Goal: Check status: Check status

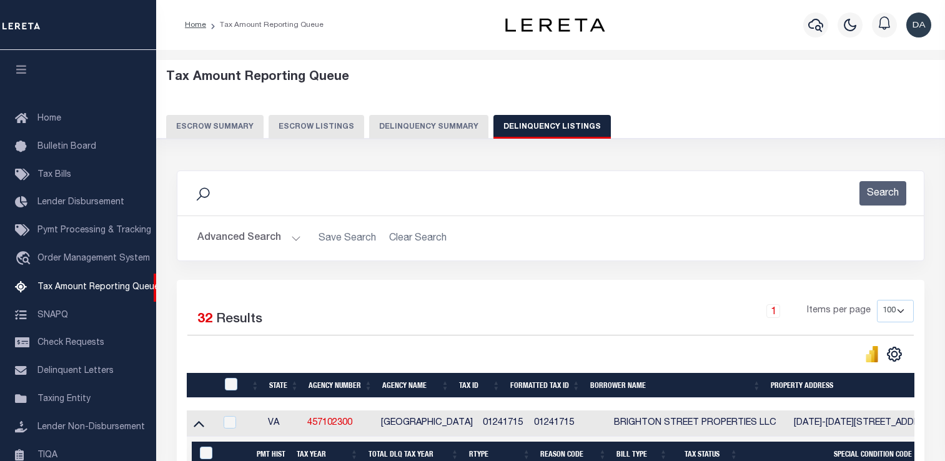
select select "100"
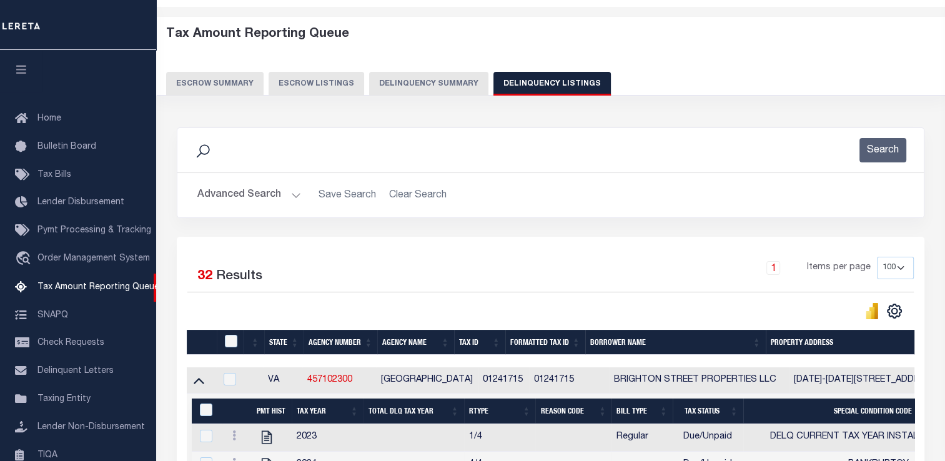
scroll to position [127, 0]
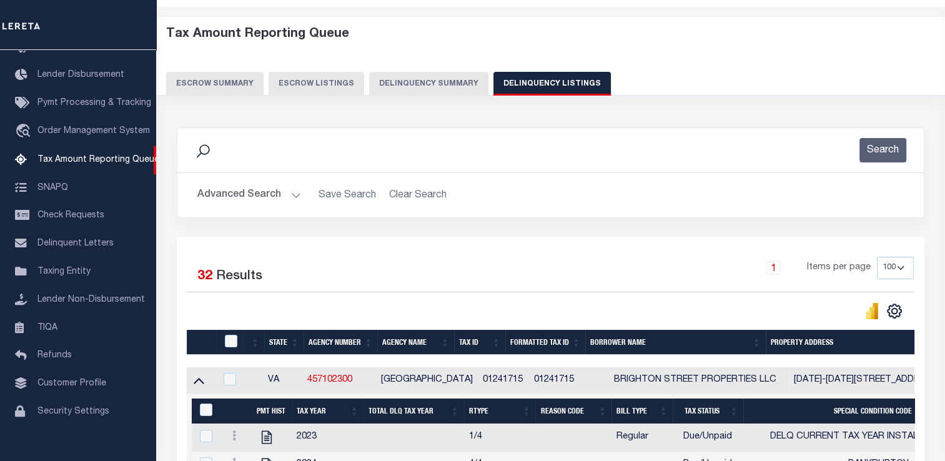
click at [376, 81] on button "Delinquency Summary" at bounding box center [428, 84] width 119 height 24
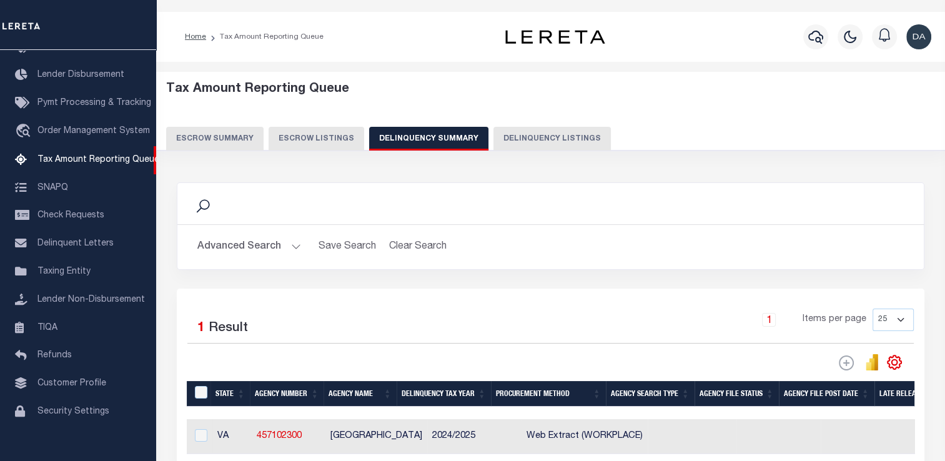
scroll to position [112, 0]
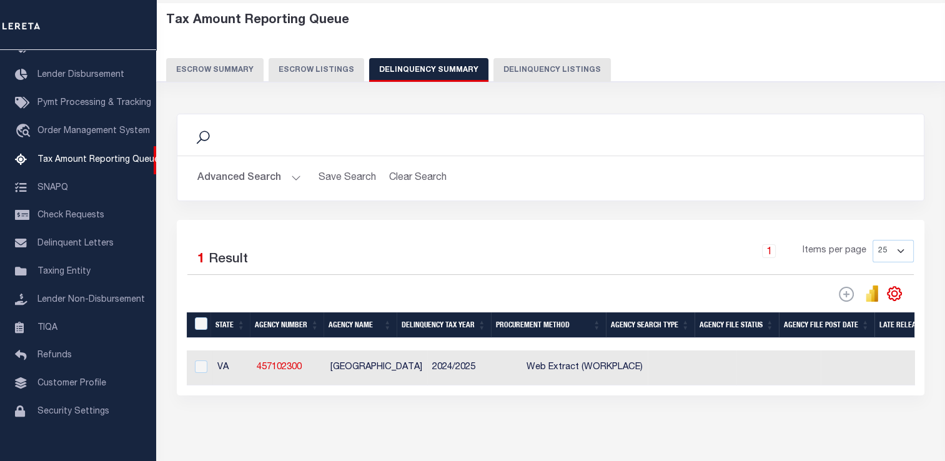
click at [260, 201] on div "Advanced Search Save Search Clear Search SummaryGridWrapper_dynamictable_____De…" at bounding box center [550, 178] width 746 height 44
click at [255, 191] on button "Advanced Search" at bounding box center [249, 178] width 104 height 24
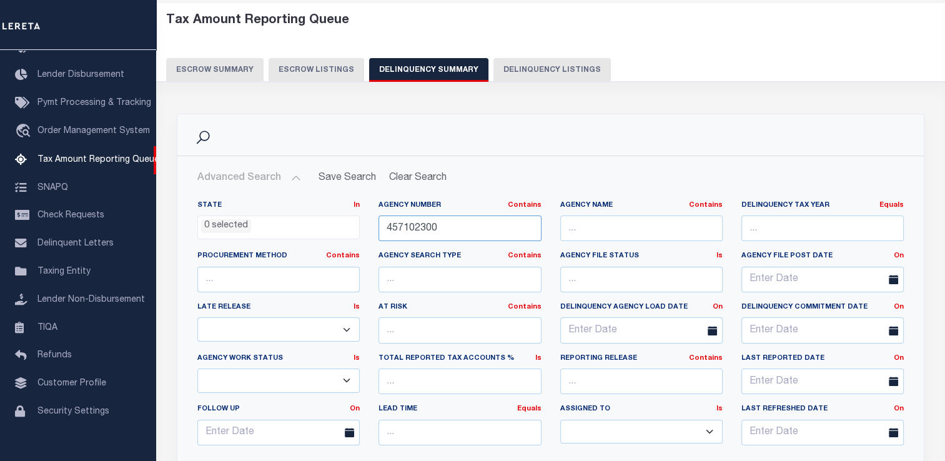
click at [422, 234] on input "457102300" at bounding box center [460, 229] width 162 height 26
paste input "1101400"
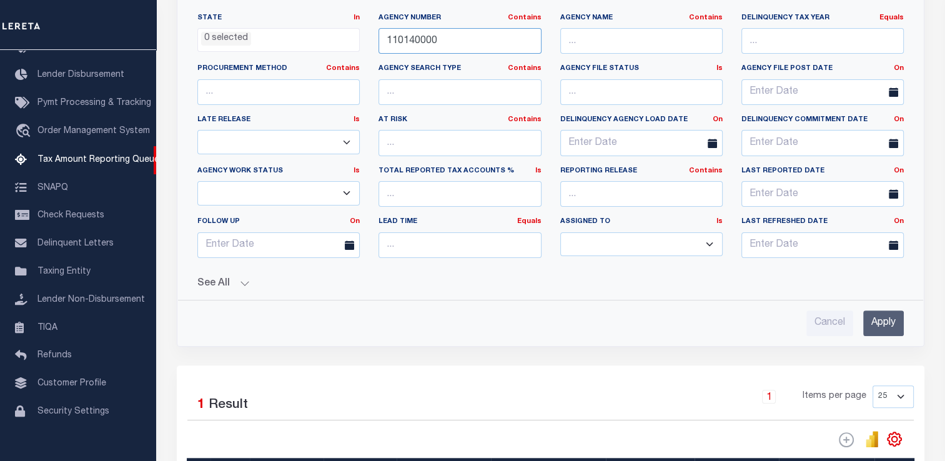
type input "110140000"
click at [870, 336] on input "Apply" at bounding box center [883, 323] width 41 height 26
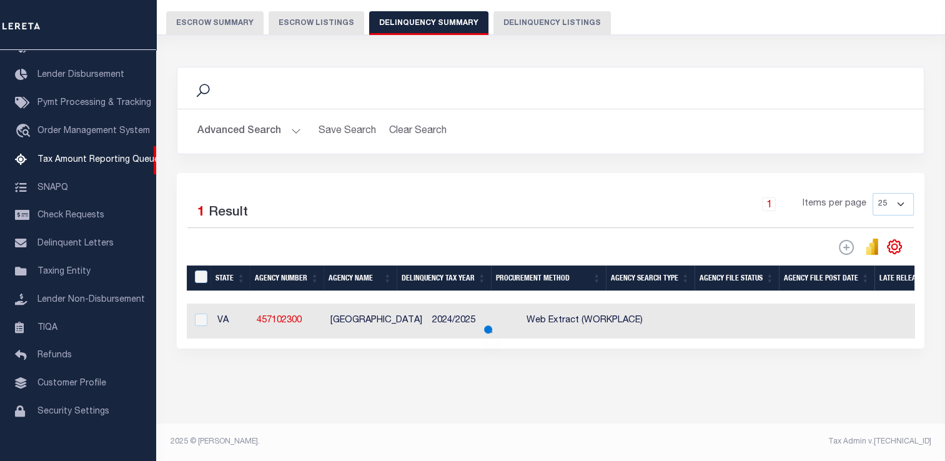
scroll to position [180, 0]
